Goal: Task Accomplishment & Management: Use online tool/utility

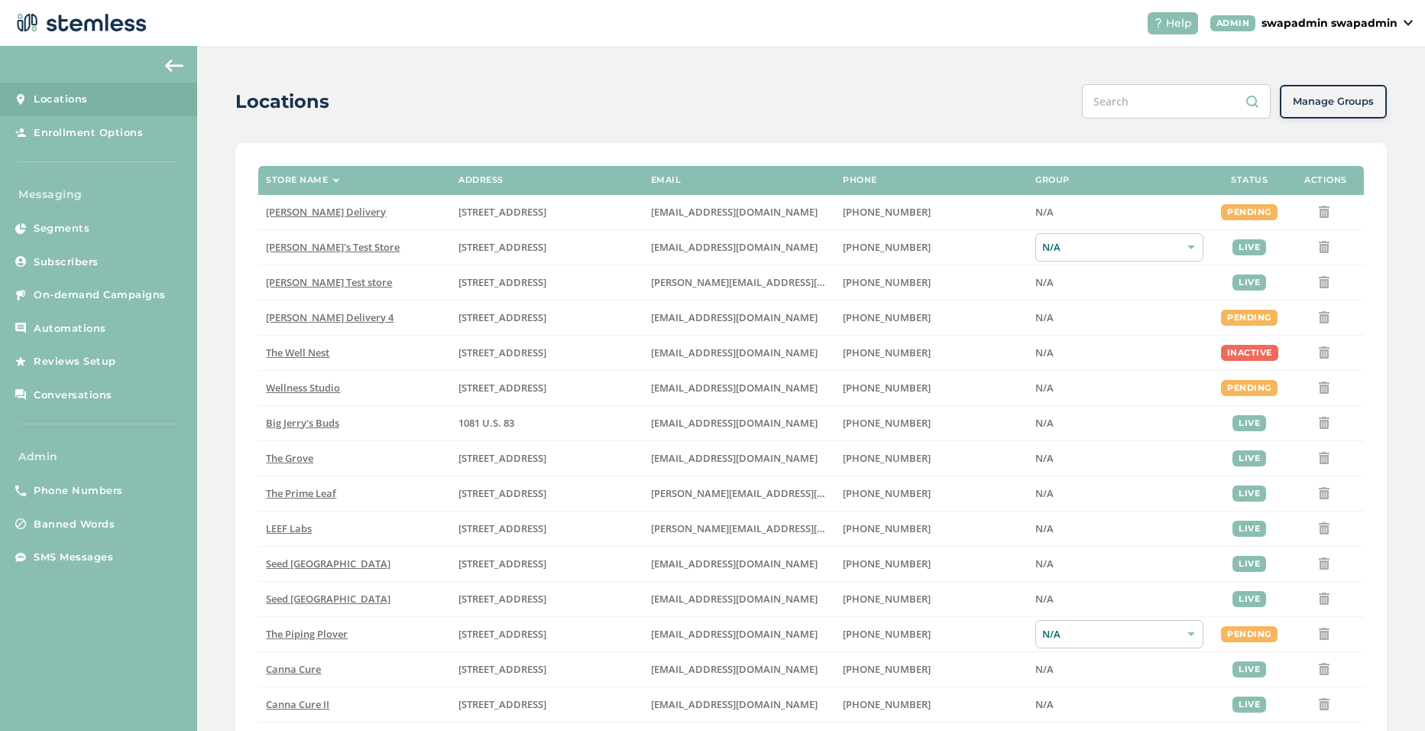
click at [1326, 21] on p "swapadmin swapadmin" at bounding box center [1330, 23] width 136 height 16
click at [1344, 109] on span "Impersonate" at bounding box center [1358, 109] width 75 height 15
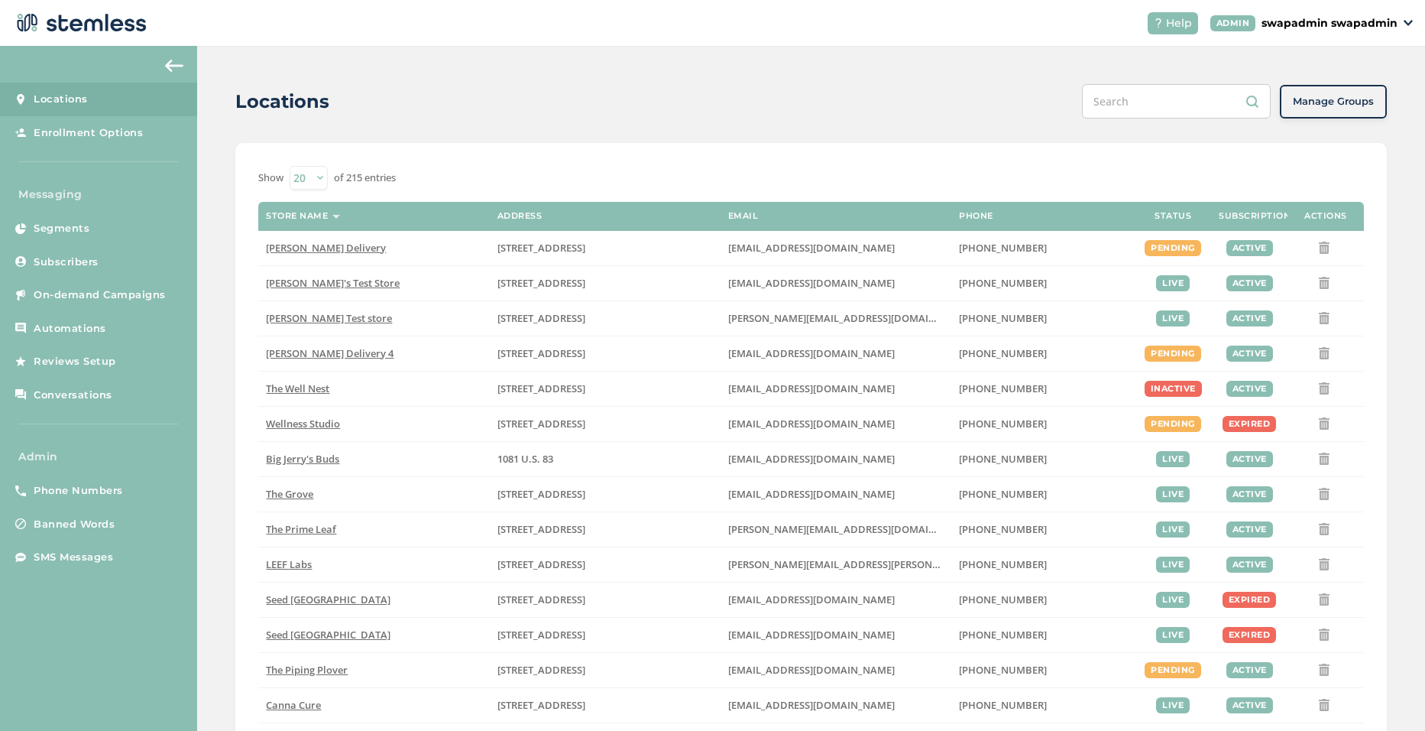
click at [1366, 23] on p "swapadmin swapadmin" at bounding box center [1330, 23] width 136 height 16
click at [1355, 115] on span "Impersonate" at bounding box center [1358, 109] width 75 height 15
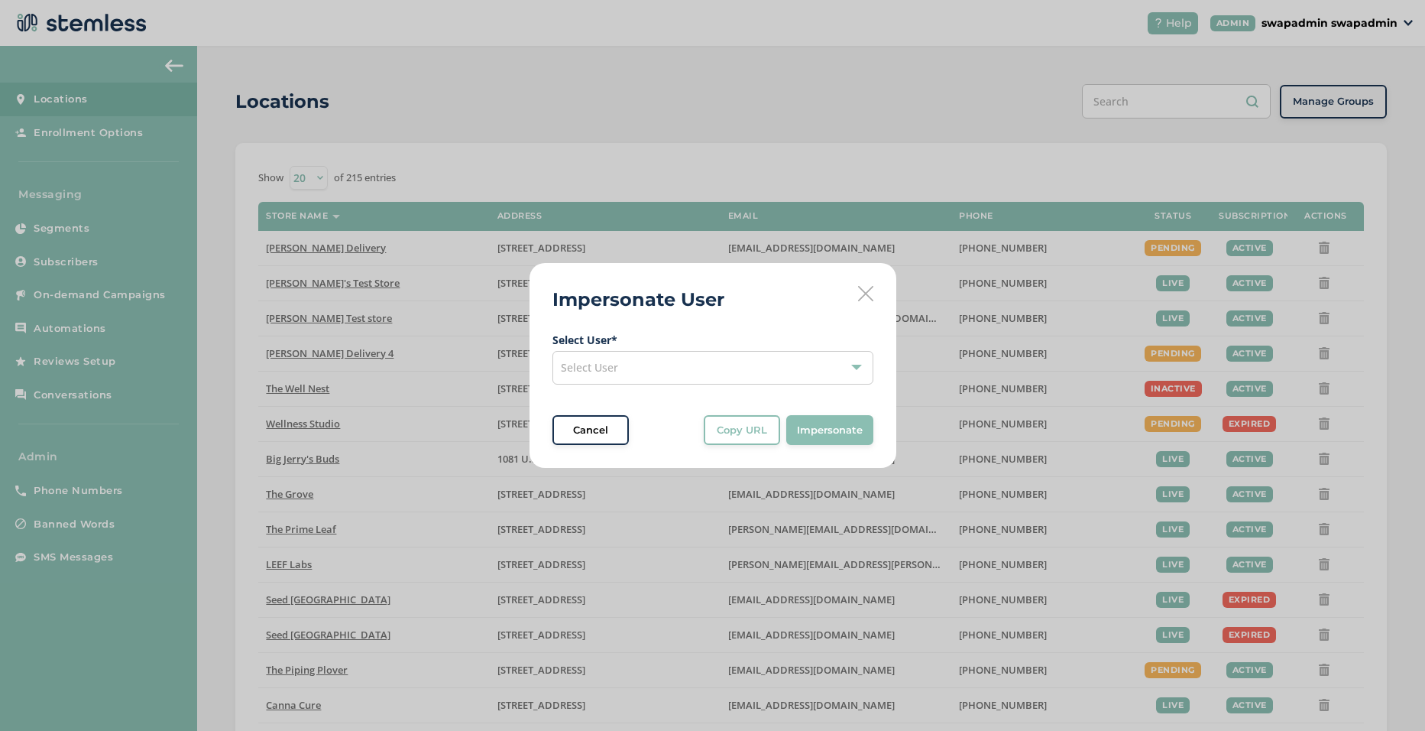
click at [637, 375] on div "Select User" at bounding box center [713, 368] width 321 height 34
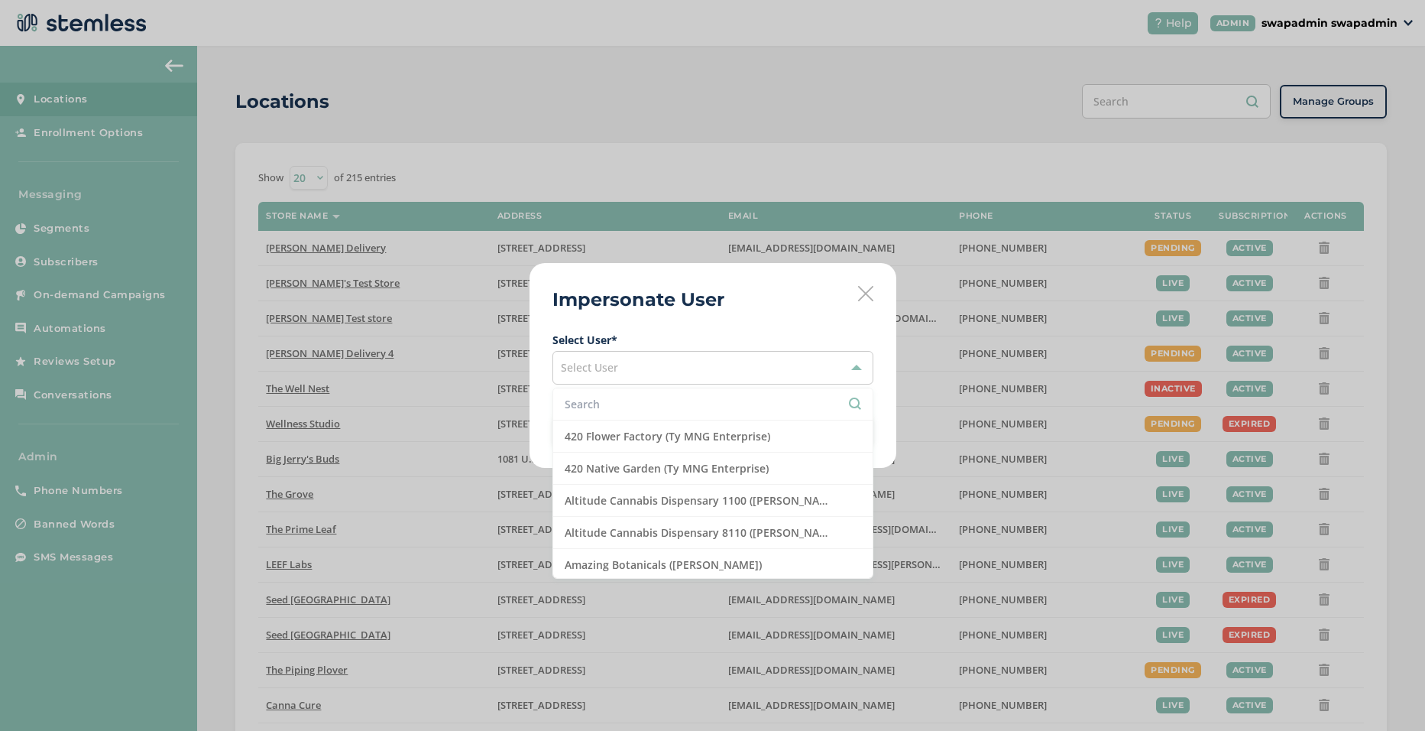
click at [629, 403] on input "text" at bounding box center [713, 404] width 297 height 16
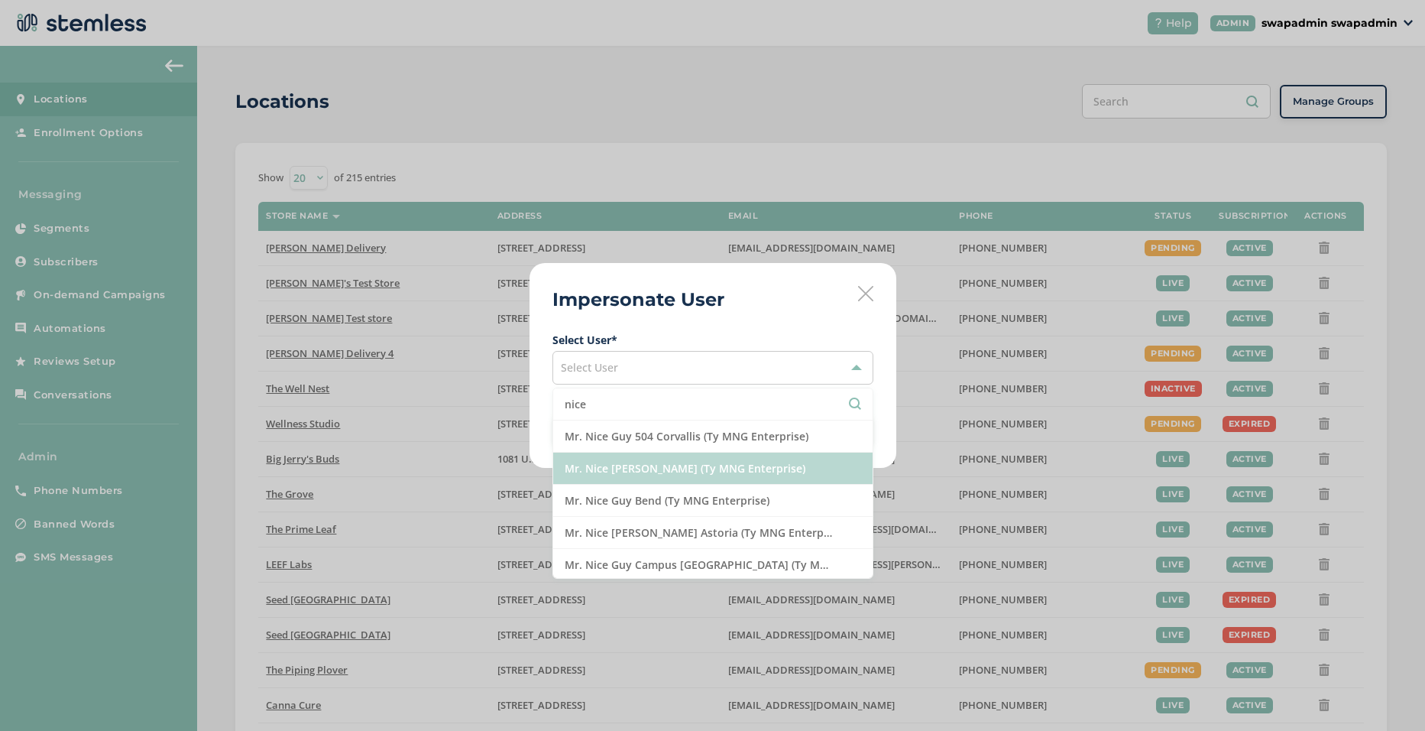
type input "nice"
click at [706, 464] on li "Mr. Nice [PERSON_NAME] (Ty MNG Enterprise)" at bounding box center [712, 468] width 319 height 32
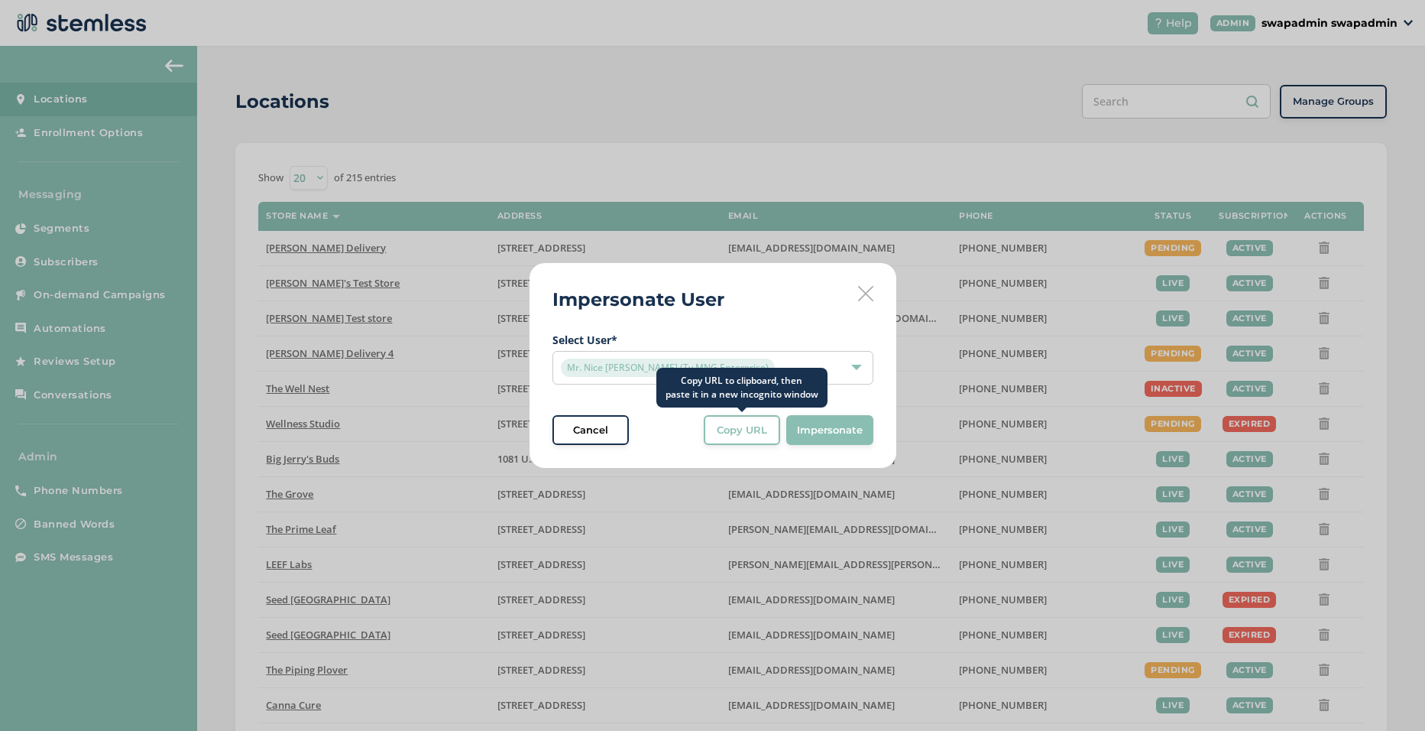
click at [742, 407] on div "Copy URL to clipboard, then paste it in a new incognito window" at bounding box center [741, 388] width 171 height 40
click at [750, 430] on span "Copy URL" at bounding box center [742, 430] width 50 height 15
